Goal: Task Accomplishment & Management: Use online tool/utility

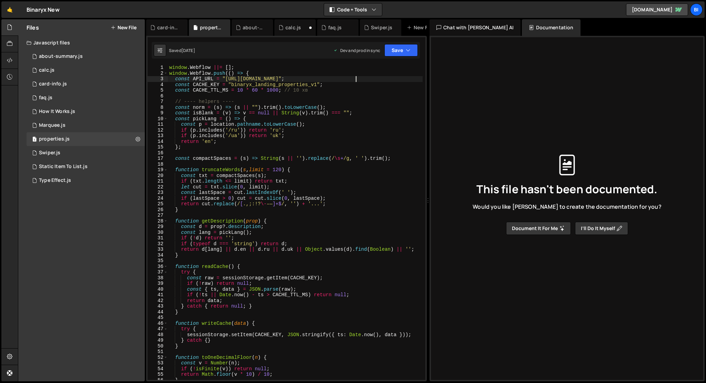
scroll to position [0, 13]
click at [122, 29] on button "New File" at bounding box center [124, 28] width 26 height 6
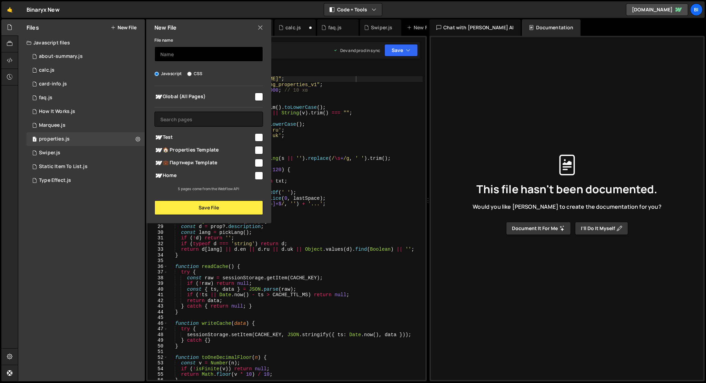
click at [166, 59] on input "text" at bounding box center [208, 54] width 109 height 15
drag, startPoint x: 183, startPoint y: 56, endPoint x: 208, endPoint y: 56, distance: 24.8
click at [208, 56] on input "partners-check" at bounding box center [208, 54] width 109 height 15
type input "partners"
click at [259, 181] on div "Home" at bounding box center [208, 175] width 109 height 13
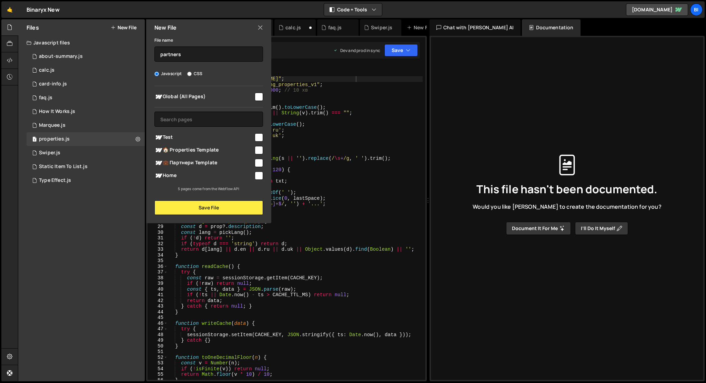
click at [259, 178] on input "checkbox" at bounding box center [259, 176] width 8 height 8
checkbox input "true"
click at [232, 208] on button "Save File" at bounding box center [208, 208] width 109 height 14
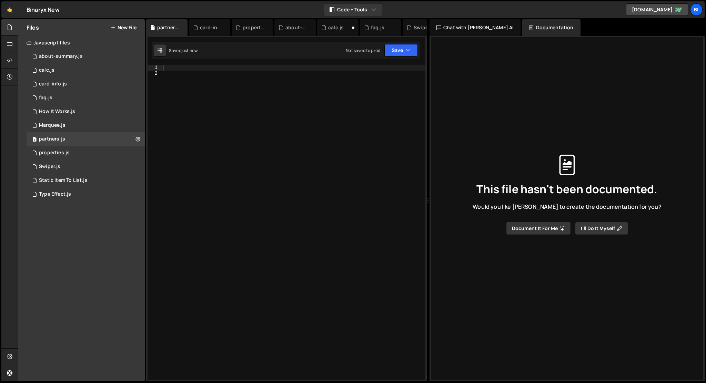
click at [175, 149] on div at bounding box center [293, 228] width 263 height 327
click at [231, 138] on div "window . Webflow ||= [ ] ; window . Webflow . push (( ) => { const radio = docu…" at bounding box center [293, 228] width 263 height 327
type textarea "});"
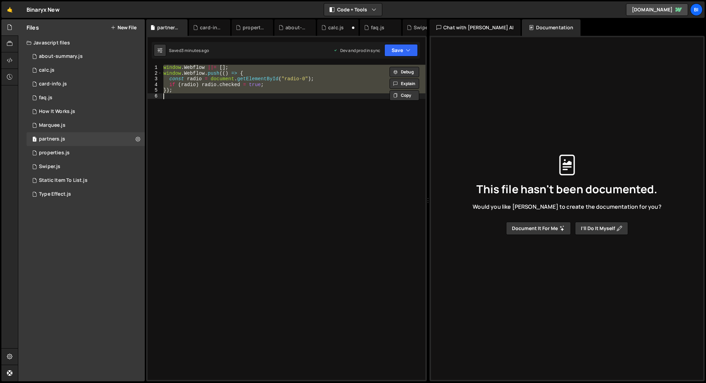
paste textarea
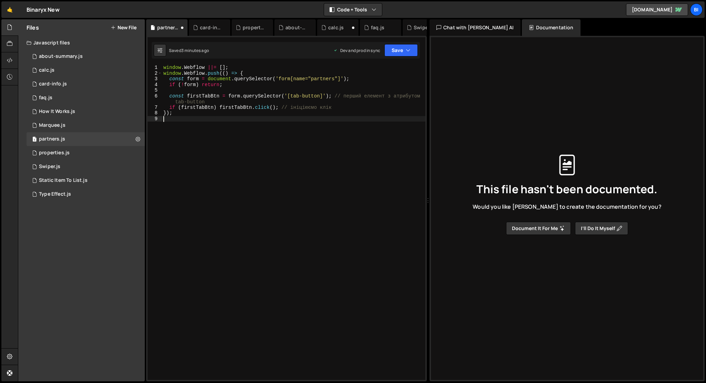
type textarea "});"
click at [229, 176] on div "window . Webflow ||= [ ] ; window . Webflow . push (( ) => { const form = docum…" at bounding box center [295, 228] width 261 height 327
type textarea "});"
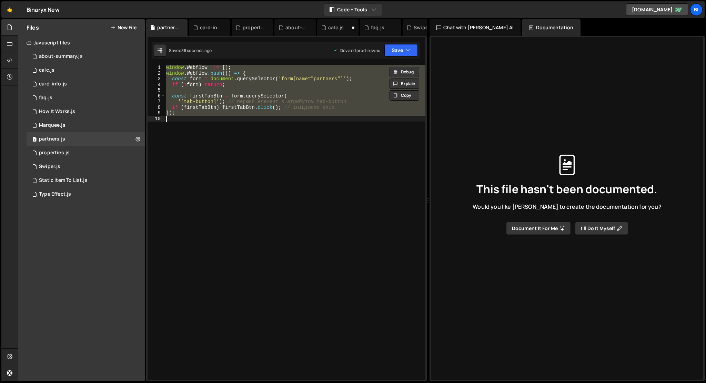
paste textarea
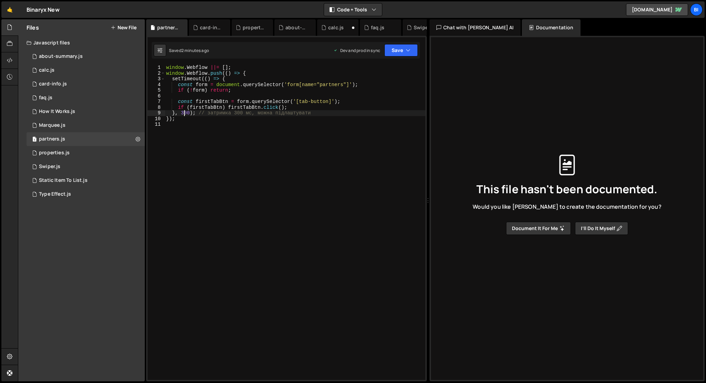
click at [184, 112] on div "window . Webflow ||= [ ] ; window . Webflow . push (( ) => { setTimeout (( ) =>…" at bounding box center [295, 228] width 261 height 327
drag, startPoint x: 321, startPoint y: 84, endPoint x: 343, endPoint y: 83, distance: 22.8
click at [343, 83] on div "window . Webflow ||= [ ] ; window . Webflow . push (( ) => { setTimeout (( ) =>…" at bounding box center [295, 228] width 261 height 327
paste textarea "-filter"
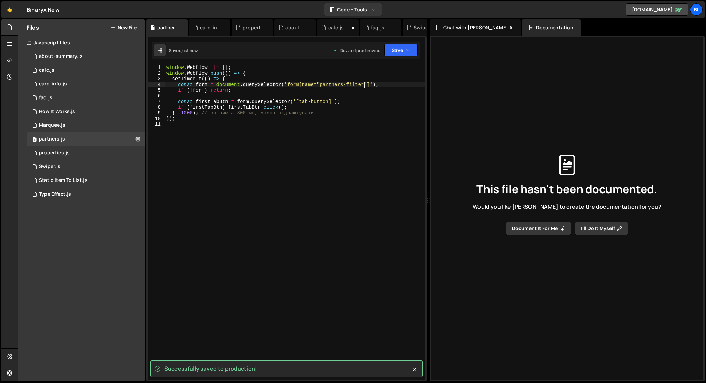
click at [184, 112] on div "window . Webflow ||= [ ] ; window . Webflow . push (( ) => { setTimeout (( ) =>…" at bounding box center [295, 228] width 261 height 327
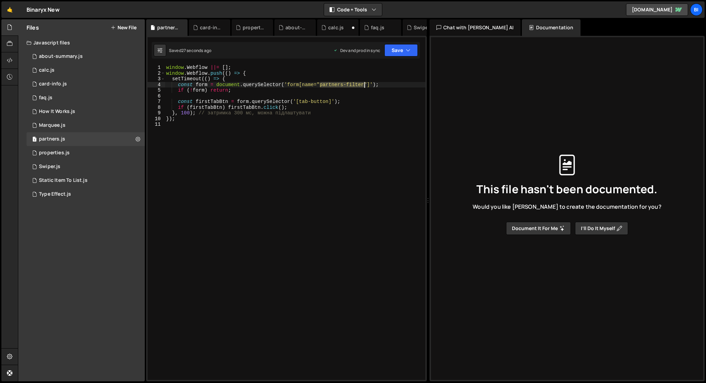
drag, startPoint x: 321, startPoint y: 85, endPoint x: 366, endPoint y: 84, distance: 45.2
click at [366, 84] on div "window . Webflow ||= [ ] ; window . Webflow . push (( ) => { setTimeout (( ) =>…" at bounding box center [295, 228] width 261 height 327
paste textarea "wf-form-"
drag, startPoint x: 318, startPoint y: 111, endPoint x: 317, endPoint y: 105, distance: 5.6
click at [317, 105] on div "window . Webflow ||= [ ] ; window . Webflow . push (( ) => { setTimeout (( ) =>…" at bounding box center [295, 228] width 261 height 327
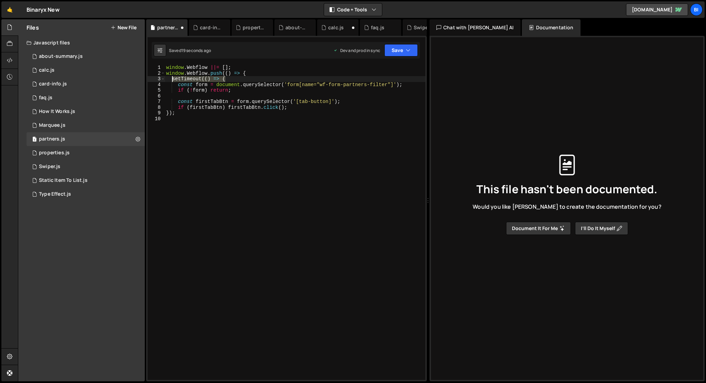
drag, startPoint x: 250, startPoint y: 77, endPoint x: 172, endPoint y: 80, distance: 78.0
click at [172, 80] on div "window . Webflow ||= [ ] ; window . Webflow . push (( ) => { setTimeout (( ) =>…" at bounding box center [295, 228] width 261 height 327
type textarea "setTimeout(() => {"
type textarea "window.Webflow.push(() => {"
